Goal: Information Seeking & Learning: Learn about a topic

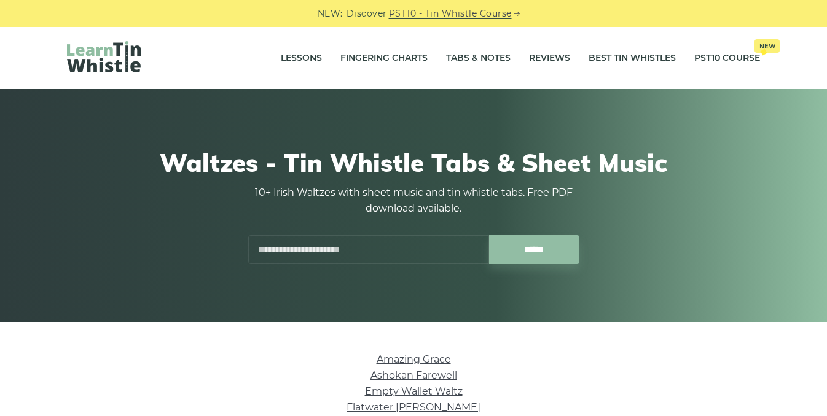
scroll to position [307, 0]
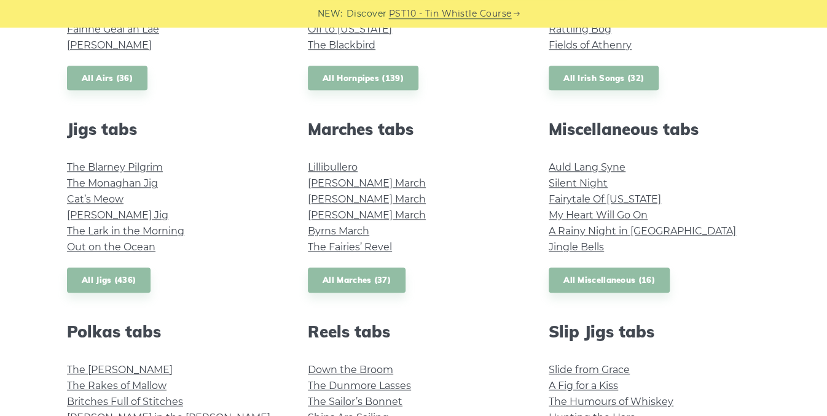
scroll to position [607, 0]
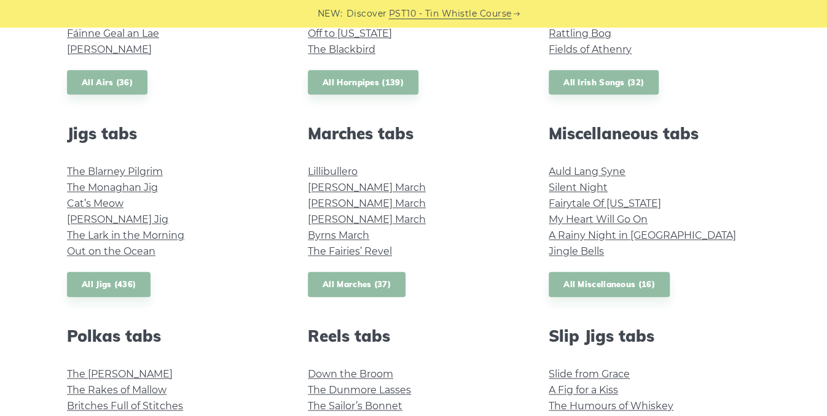
click at [361, 281] on link "All Marches (37)" at bounding box center [357, 284] width 98 height 25
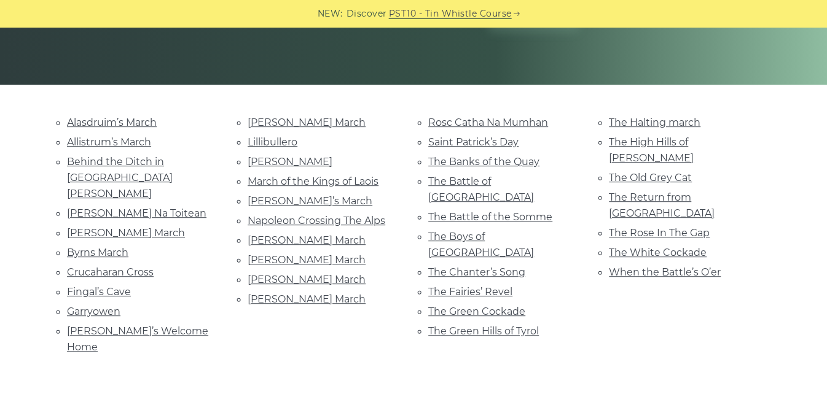
scroll to position [240, 0]
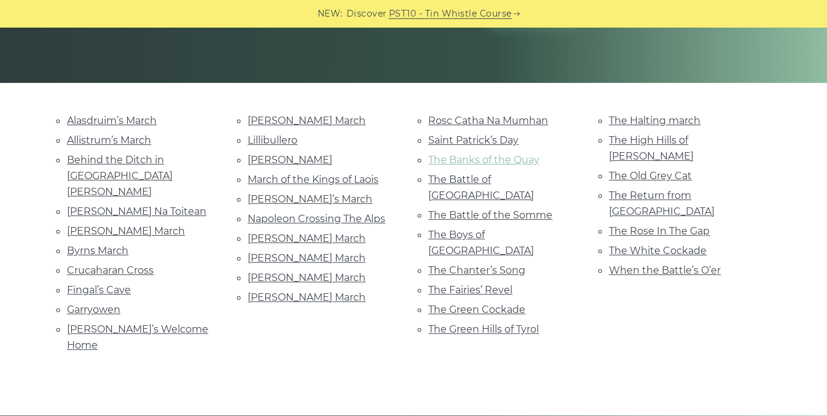
click at [466, 161] on link "The Banks of the Quay" at bounding box center [483, 160] width 111 height 12
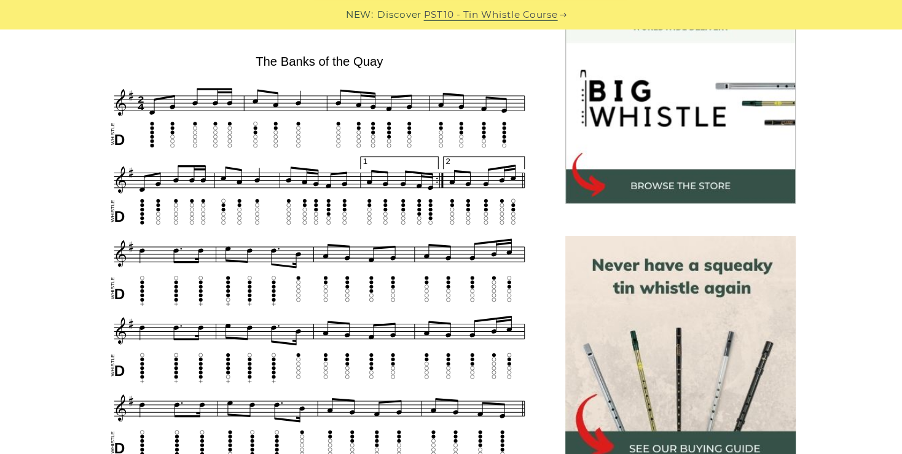
scroll to position [377, 0]
